Goal: Information Seeking & Learning: Learn about a topic

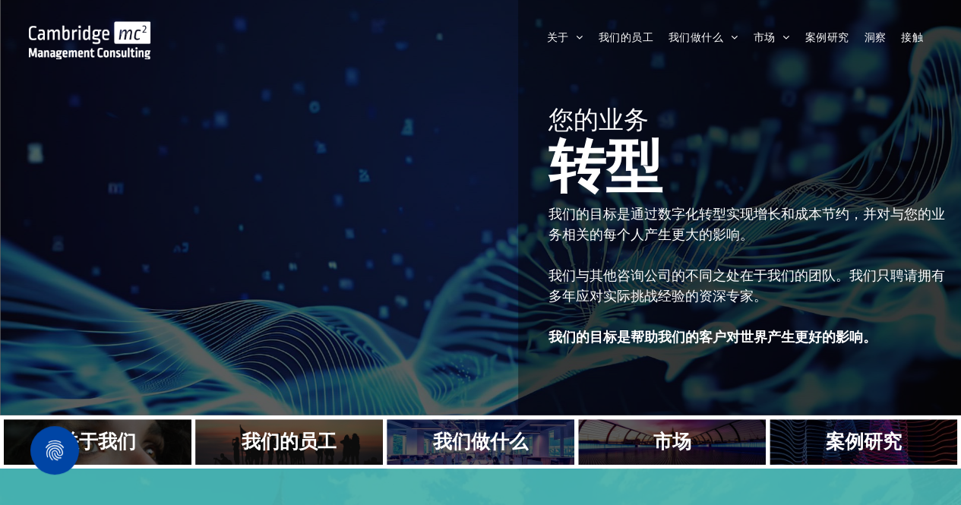
click at [761, 196] on div "您的业​​务 转型 Your business Transformed 我们的目标是通过数字化转型实现增长和成本节约，并对与您的业务相关的每个人产生更大的影响…" at bounding box center [746, 223] width 397 height 264
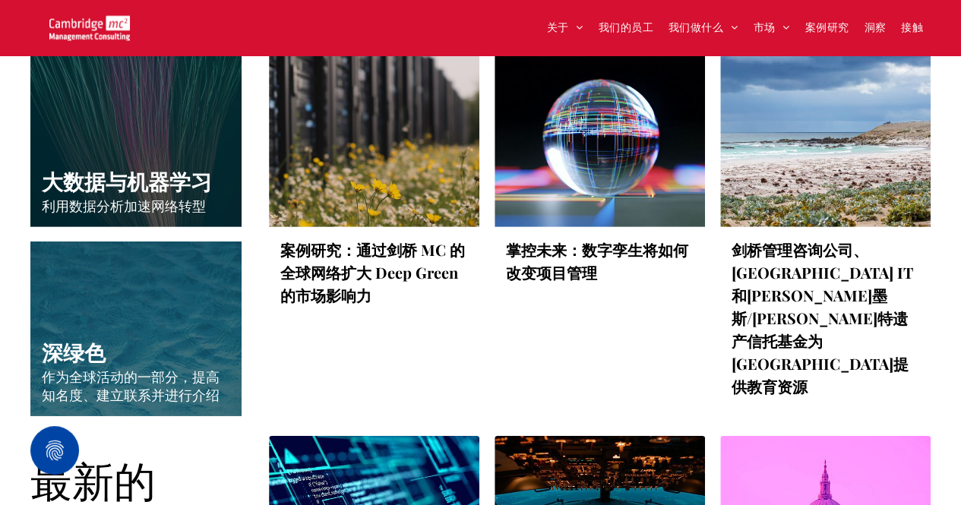
scroll to position [2431, 0]
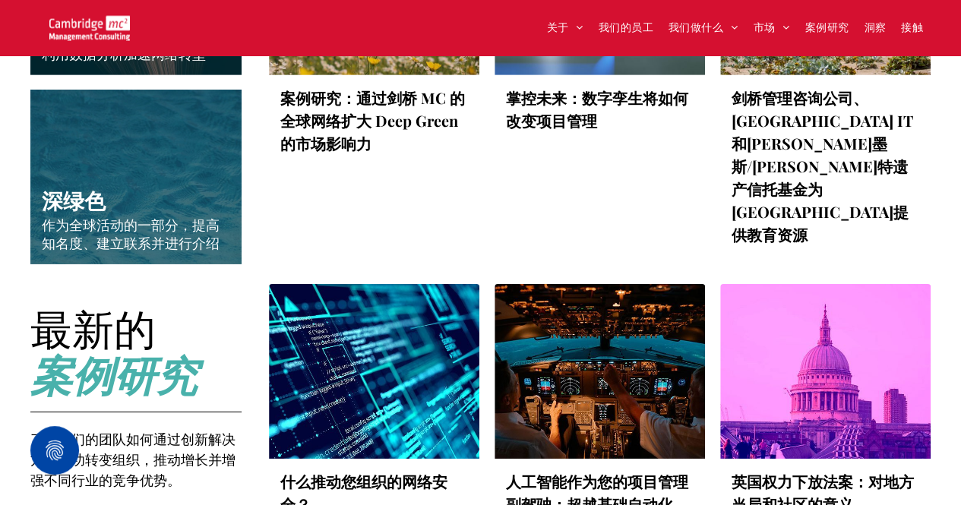
click at [895, 459] on div "英国权力下放法案：对地方当局和社区的意义 by [PERSON_NAME] • [DATE] [PERSON_NAME] | The UK Governmen…" at bounding box center [825, 499] width 210 height 80
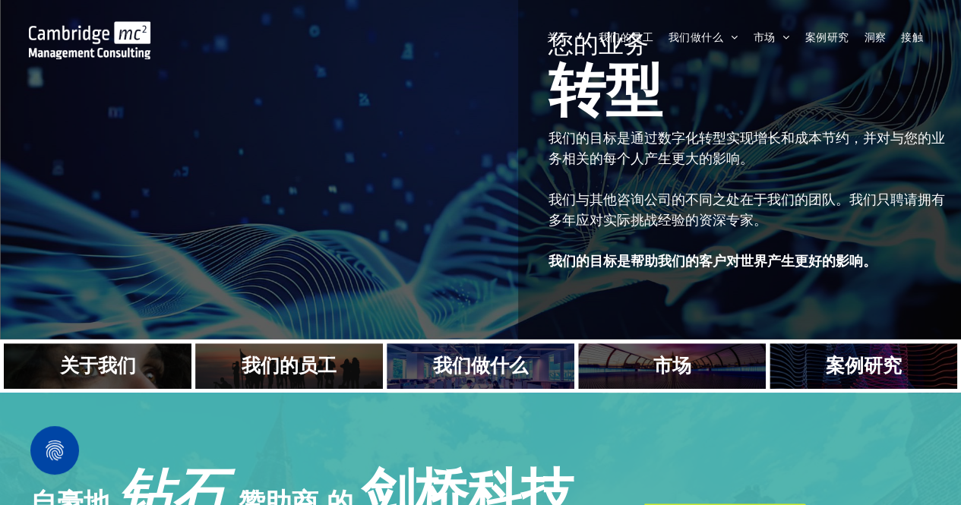
scroll to position [0, 0]
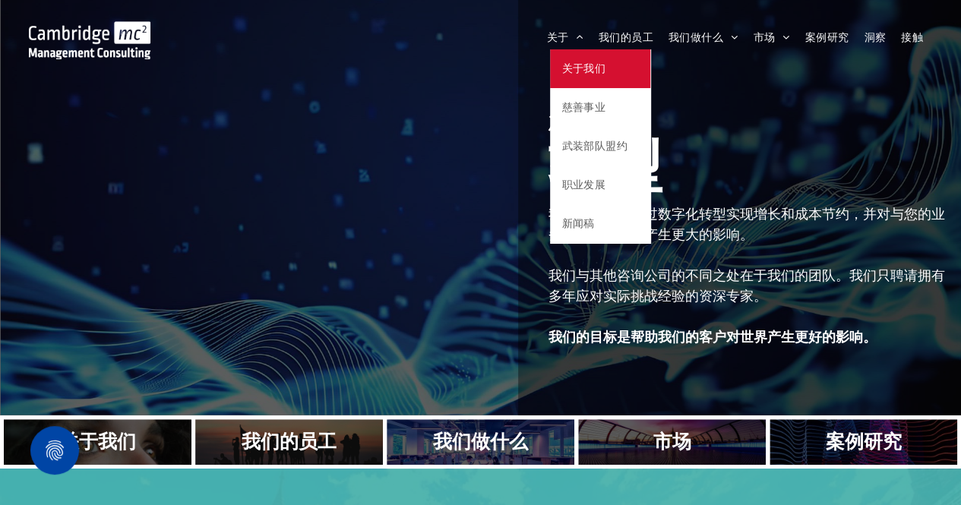
click at [574, 61] on span "关于我们" at bounding box center [583, 69] width 44 height 16
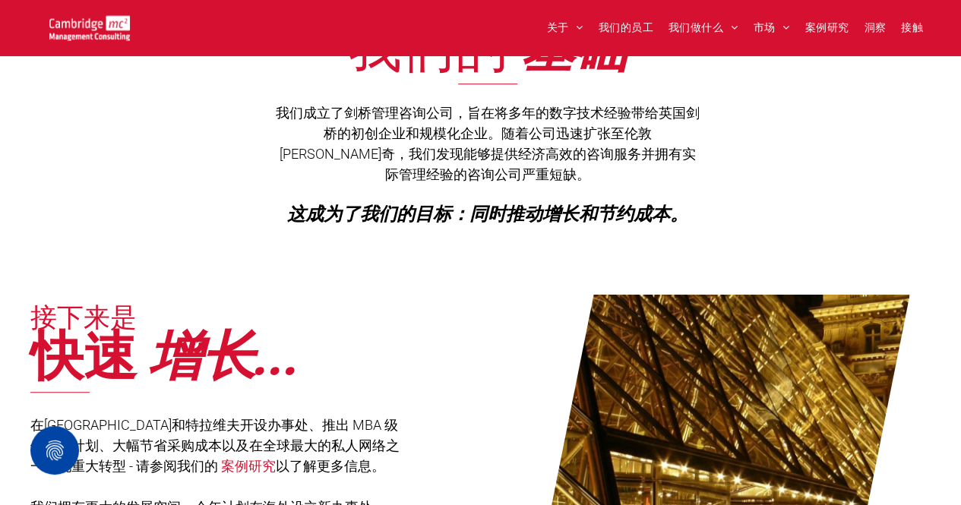
scroll to position [228, 0]
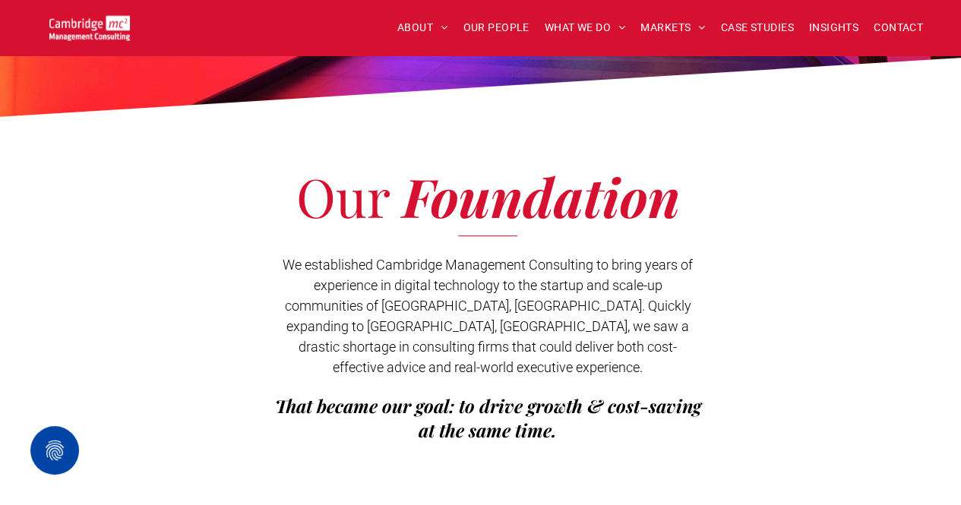
click at [615, 261] on span "We established Cambridge Management Consulting to bring years of experience in …" at bounding box center [488, 316] width 410 height 118
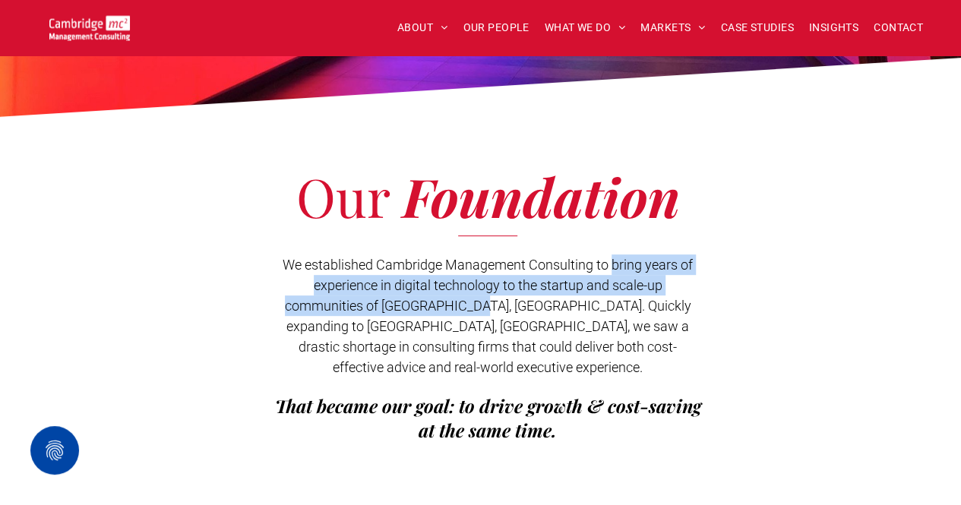
drag, startPoint x: 614, startPoint y: 264, endPoint x: 485, endPoint y: 303, distance: 134.1
click at [485, 303] on span "We established Cambridge Management Consulting to bring years of experience in …" at bounding box center [488, 316] width 410 height 118
copy span "bring years of experience in digital technology to the startup and scale-up com…"
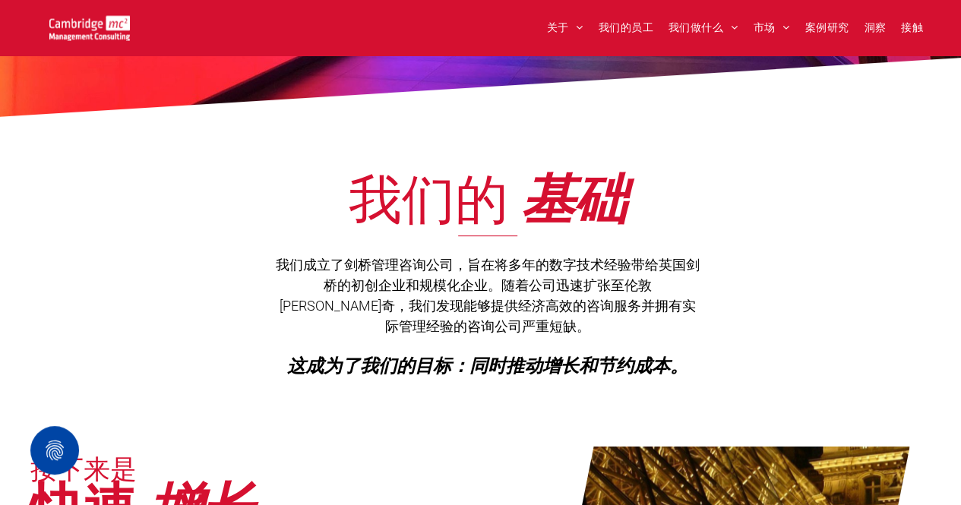
click at [715, 211] on h1 "我们的 基础" at bounding box center [488, 196] width 475 height 48
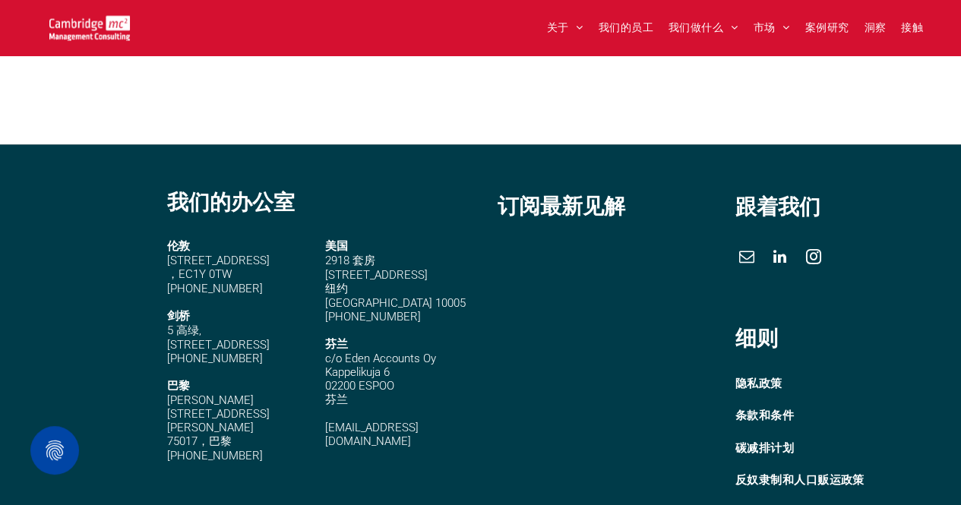
scroll to position [4243, 0]
